Goal: Obtain resource: Download file/media

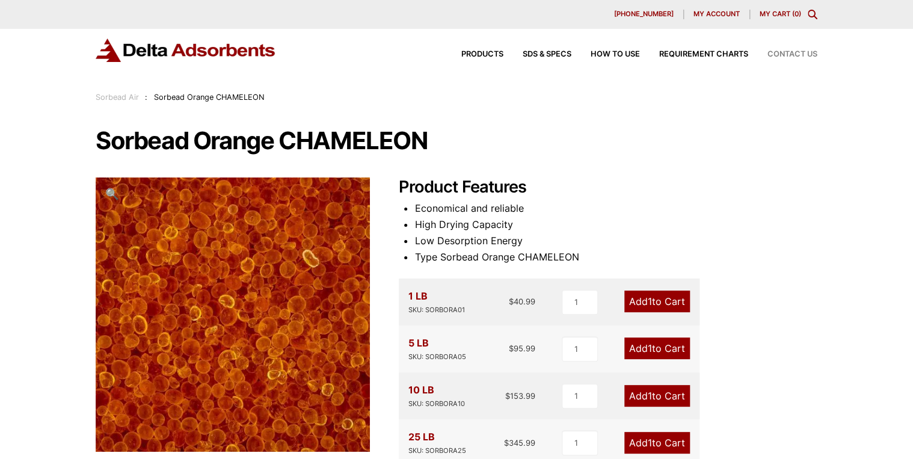
click at [784, 55] on span "Contact Us" at bounding box center [793, 55] width 50 height 8
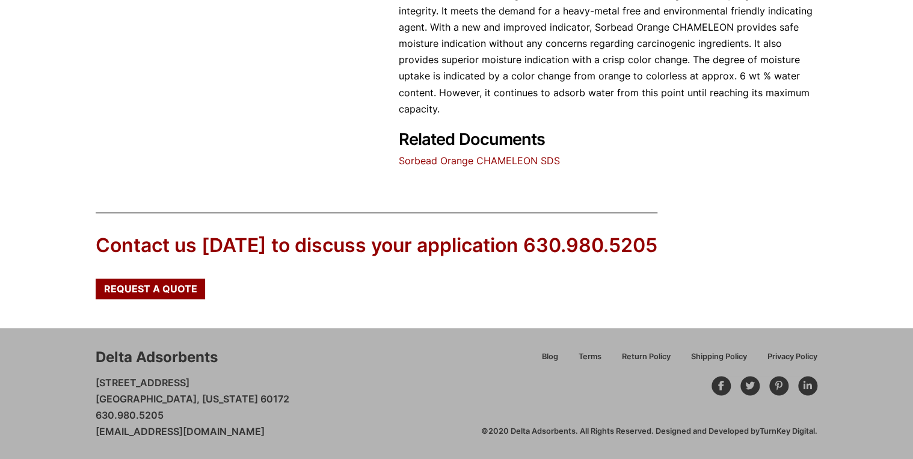
scroll to position [659, 0]
click at [475, 158] on link "Sorbead Orange CHAMELEON SDS" at bounding box center [479, 160] width 161 height 12
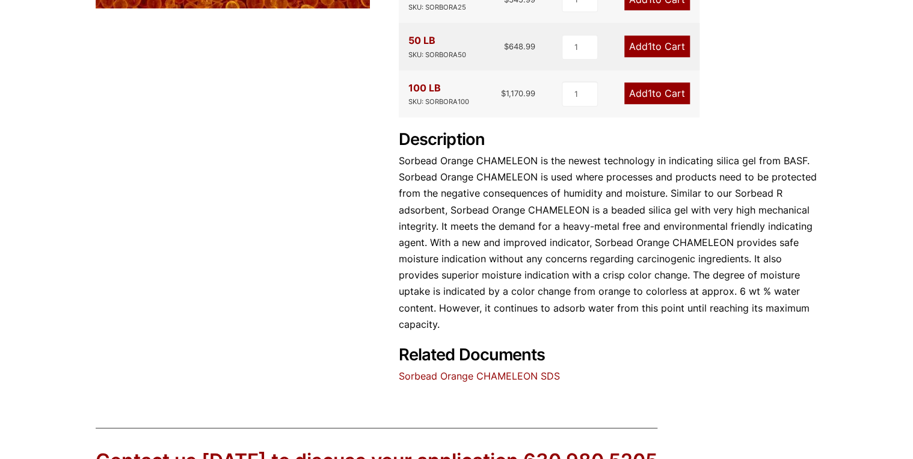
scroll to position [419, 0]
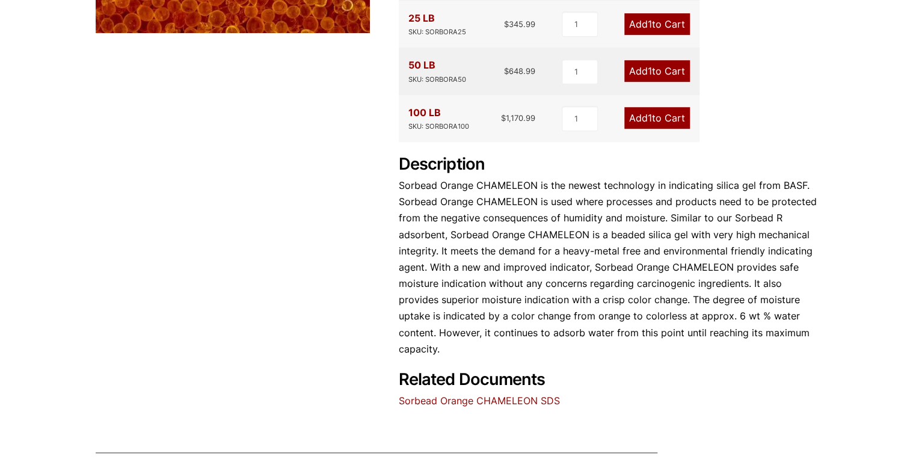
click at [655, 410] on div "Our website has detected that you are using an outdated browser that will preve…" at bounding box center [456, 140] width 913 height 1118
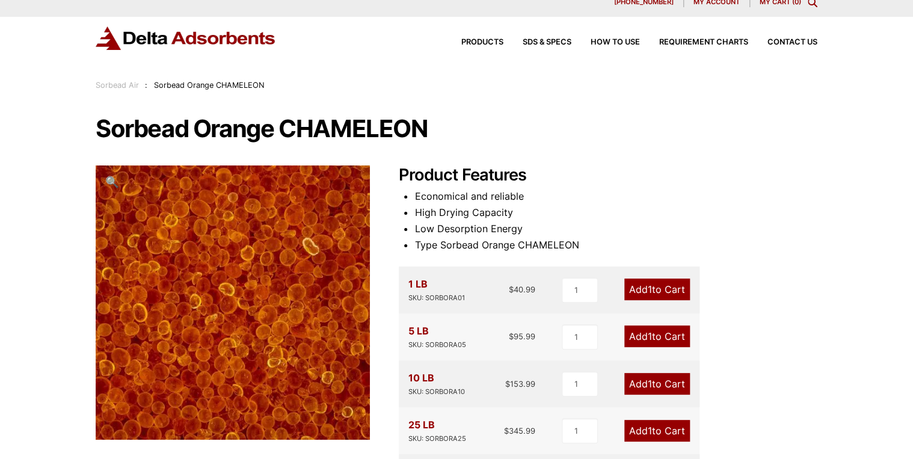
scroll to position [0, 0]
